Goal: Information Seeking & Learning: Check status

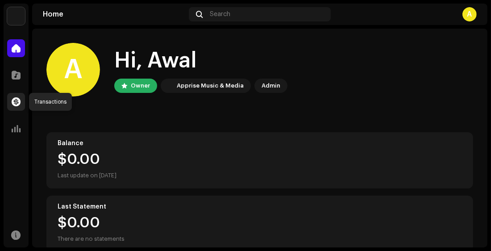
click at [18, 109] on div at bounding box center [16, 102] width 18 height 18
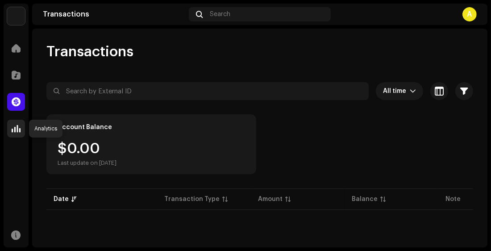
click at [20, 126] on span at bounding box center [16, 128] width 9 height 7
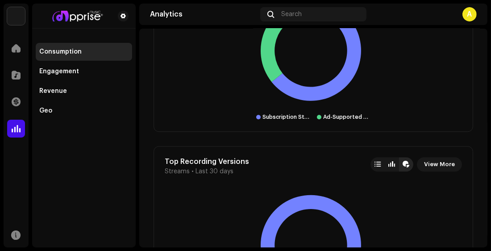
scroll to position [1924, 0]
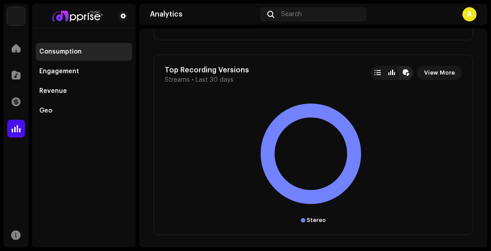
click at [271, 83] on div "Top Recording Versions Streams • Last 30 days View More Stereo 14 (100.00%) Ste…" at bounding box center [312, 144] width 319 height 180
click at [50, 70] on div "Engagement" at bounding box center [59, 71] width 40 height 7
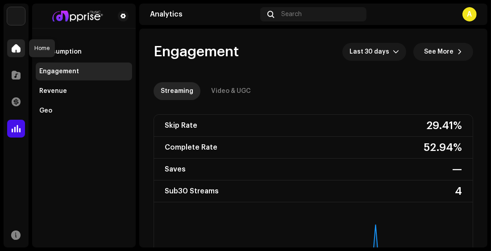
click at [17, 47] on span at bounding box center [16, 48] width 9 height 7
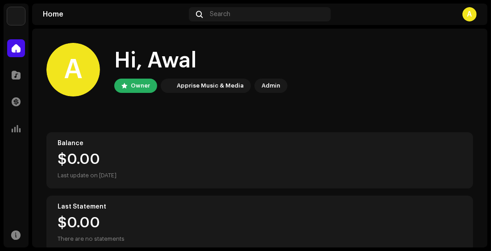
click at [20, 14] on img at bounding box center [16, 16] width 18 height 18
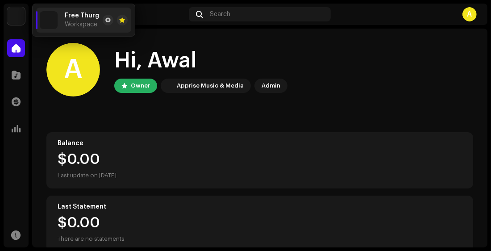
click at [20, 14] on img at bounding box center [16, 16] width 18 height 18
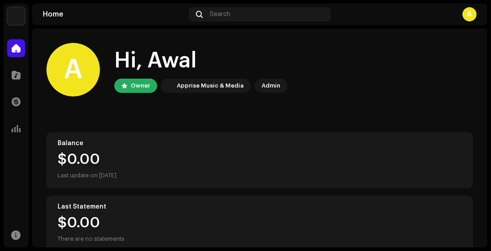
click at [20, 14] on img at bounding box center [16, 16] width 18 height 18
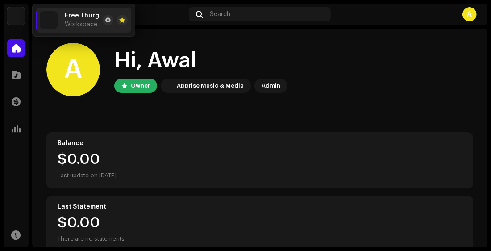
click at [466, 15] on div "A" at bounding box center [469, 14] width 14 height 14
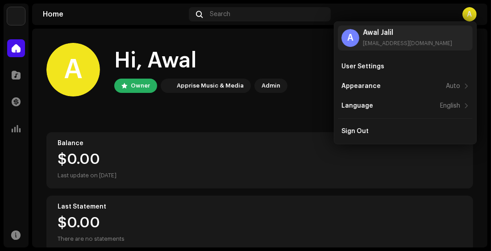
click at [17, 89] on div "Transactions" at bounding box center [16, 101] width 25 height 25
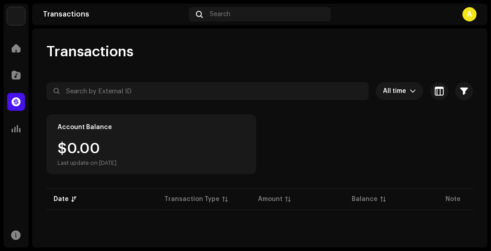
click at [12, 85] on div "Catalog" at bounding box center [16, 74] width 25 height 25
click at [16, 82] on div at bounding box center [16, 75] width 18 height 18
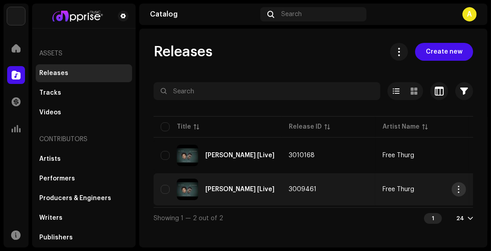
click at [459, 186] on span "button" at bounding box center [458, 189] width 7 height 7
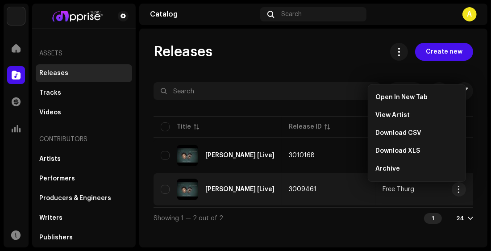
click at [398, 223] on div "Showing 1 — 2 out of 2 1 24" at bounding box center [312, 217] width 319 height 21
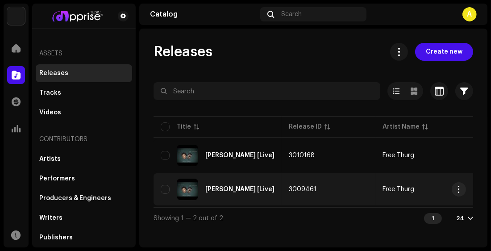
click at [398, 223] on div "Showing 1 — 2 out of 2 1 24" at bounding box center [312, 217] width 319 height 21
click at [165, 194] on div "[PERSON_NAME] [Live]" at bounding box center [218, 188] width 114 height 21
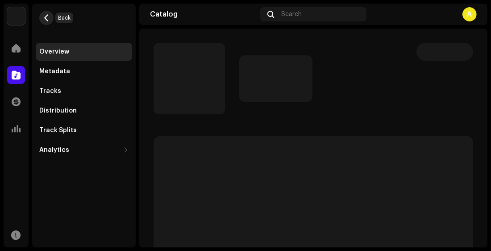
click at [50, 16] on button "button" at bounding box center [46, 18] width 14 height 14
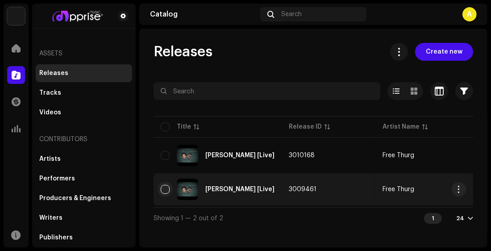
click at [163, 187] on input "checkbox" at bounding box center [165, 189] width 9 height 9
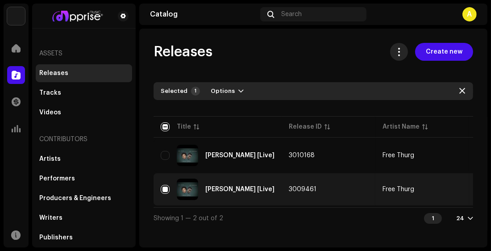
click at [406, 52] on button at bounding box center [399, 52] width 18 height 18
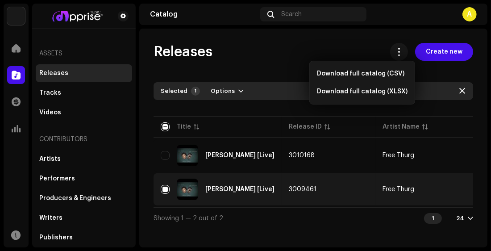
click at [199, 73] on div "Releases Create new Selected 1 Options Filters Distribution status Never Distri…" at bounding box center [313, 136] width 348 height 186
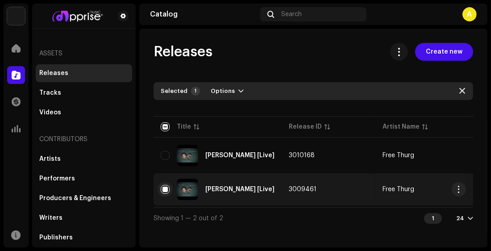
click at [163, 190] on input "Row Selected" at bounding box center [165, 189] width 9 height 9
checkbox input "false"
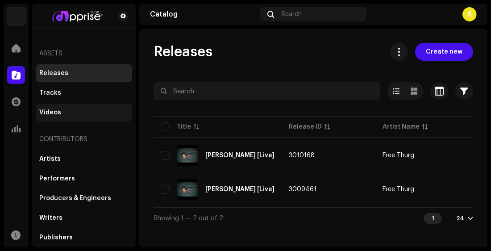
scroll to position [18, 0]
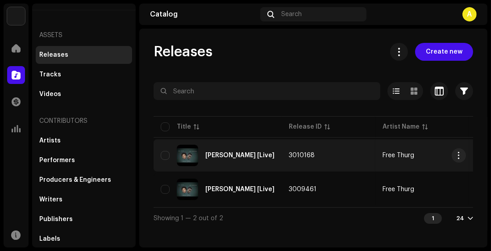
click at [206, 153] on div "[PERSON_NAME] [Live]" at bounding box center [239, 155] width 69 height 6
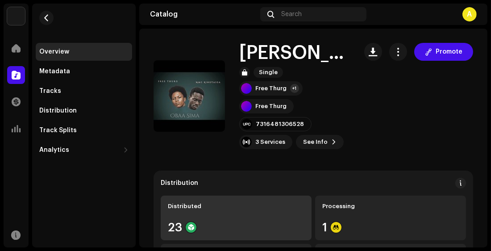
click at [245, 211] on div "Distributed 23" at bounding box center [236, 217] width 151 height 45
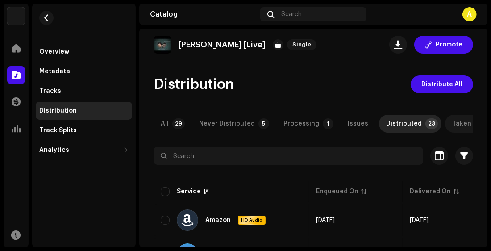
click at [452, 125] on div "Taken Down" at bounding box center [471, 124] width 38 height 18
